Goal: Information Seeking & Learning: Find contact information

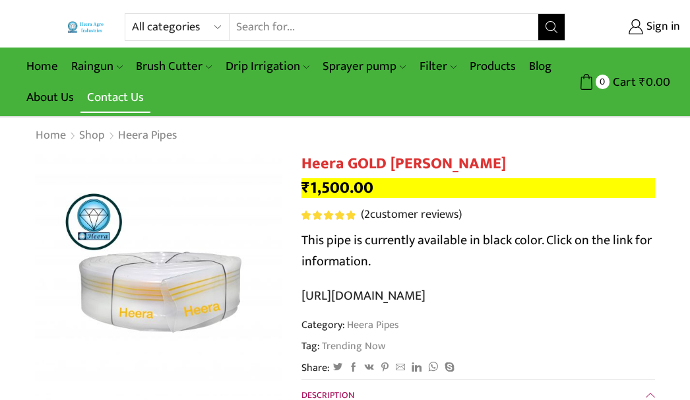
click at [116, 105] on link "Contact Us" at bounding box center [115, 97] width 70 height 31
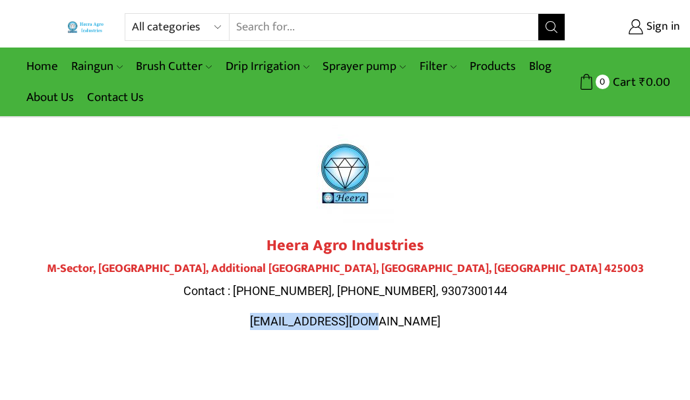
drag, startPoint x: 257, startPoint y: 313, endPoint x: 414, endPoint y: 320, distance: 157.1
click at [414, 320] on p "[EMAIL_ADDRESS][DOMAIN_NAME]" at bounding box center [345, 321] width 607 height 17
copy span "[EMAIL_ADDRESS][DOMAIN_NAME]"
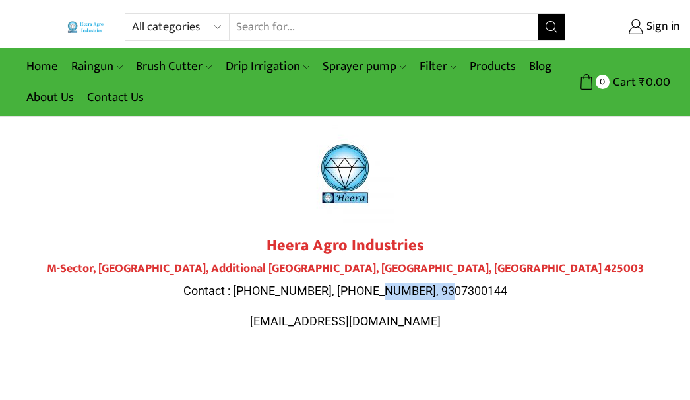
drag, startPoint x: 487, startPoint y: 287, endPoint x: 406, endPoint y: 289, distance: 80.5
click at [406, 289] on p "Contact : [PHONE_NUMBER], [PHONE_NUMBER], 9307300144" at bounding box center [345, 290] width 607 height 17
copy span "9307300144"
